Goal: Information Seeking & Learning: Learn about a topic

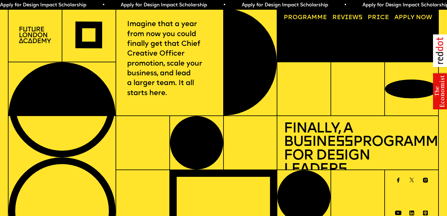
click at [313, 18] on link "Progr a mme" at bounding box center [305, 18] width 49 height 12
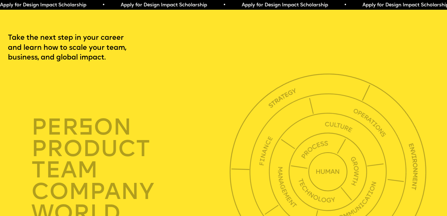
scroll to position [1531, 0]
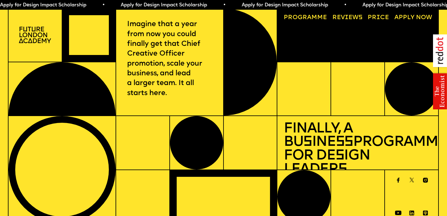
click at [307, 17] on link "Progr a mme" at bounding box center [305, 18] width 49 height 12
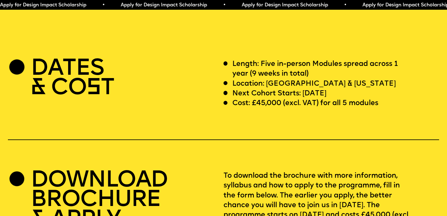
scroll to position [1825, 0]
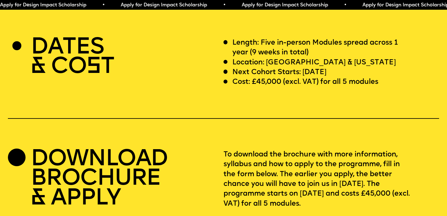
click at [279, 41] on p "Length: Five in-person Modules spread across 1 year (9 weeks in total)" at bounding box center [322, 48] width 180 height 20
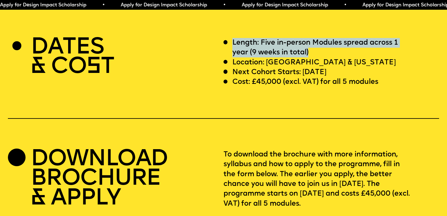
click at [279, 41] on p "Length: Five in-person Modules spread across 1 year (9 weeks in total)" at bounding box center [322, 48] width 180 height 20
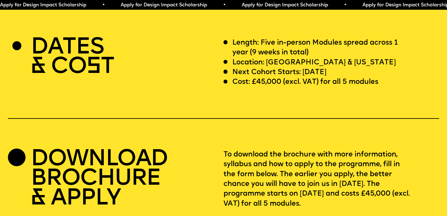
click at [273, 58] on p "Location: London & California" at bounding box center [314, 63] width 164 height 10
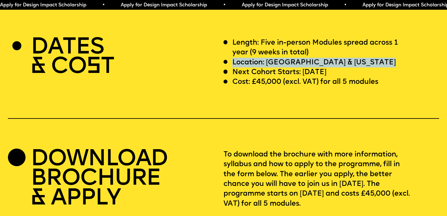
click at [273, 58] on p "Location: London & California" at bounding box center [314, 63] width 164 height 10
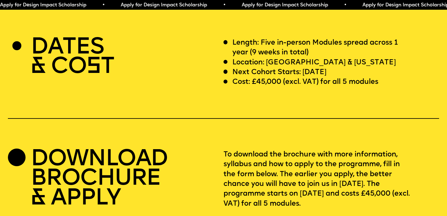
click at [264, 77] on p "Cost: £45,000 (excl. VAT) for all 5 modules" at bounding box center [305, 82] width 146 height 10
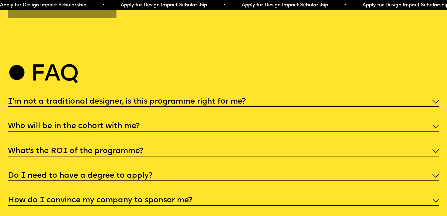
scroll to position [2304, 0]
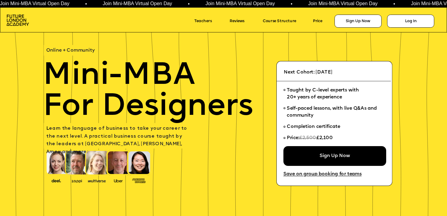
scroll to position [13, 0]
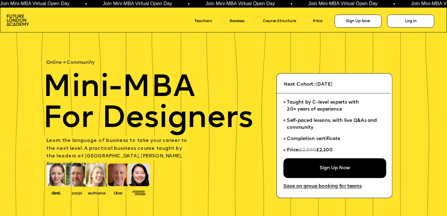
click at [275, 14] on icon at bounding box center [223, 15] width 447 height 34
click at [273, 22] on link "Course Structure" at bounding box center [286, 21] width 46 height 8
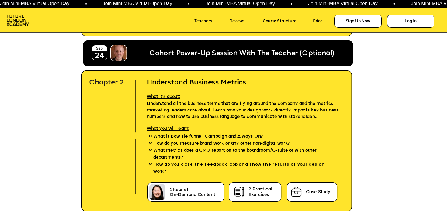
scroll to position [1558, 0]
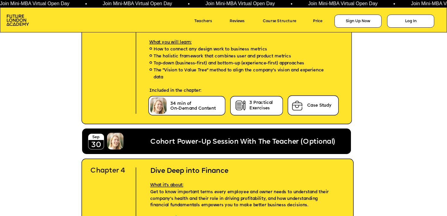
scroll to position [1768, 0]
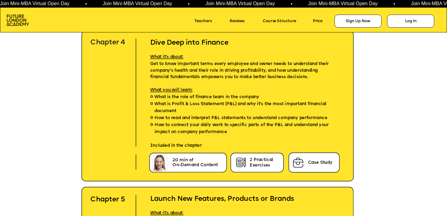
scroll to position [1905, 0]
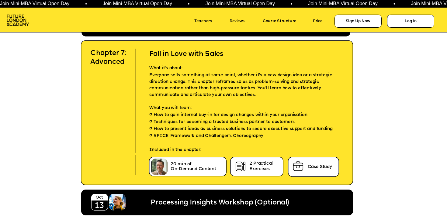
scroll to position [2380, 0]
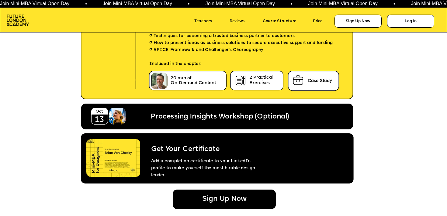
scroll to position [2468, 0]
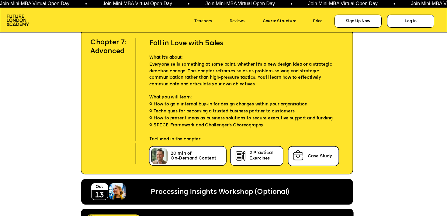
scroll to position [2377, 0]
